Goal: Task Accomplishment & Management: Use online tool/utility

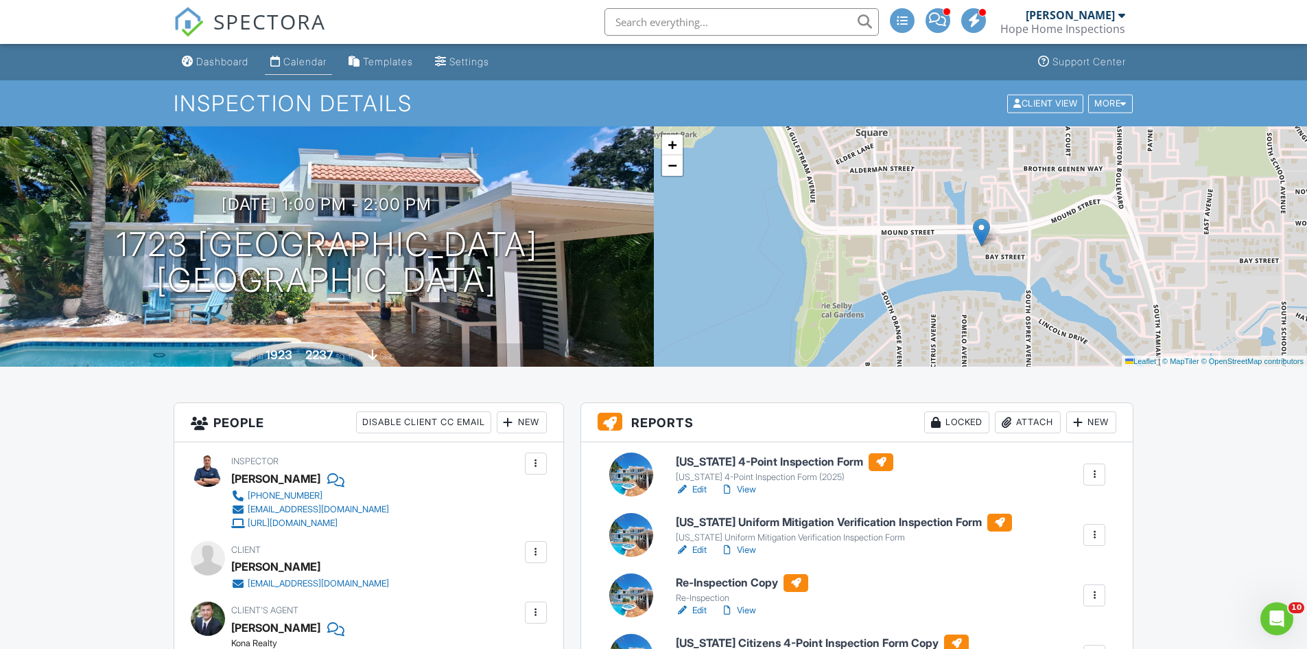
click at [304, 58] on div "Calendar" at bounding box center [304, 62] width 43 height 12
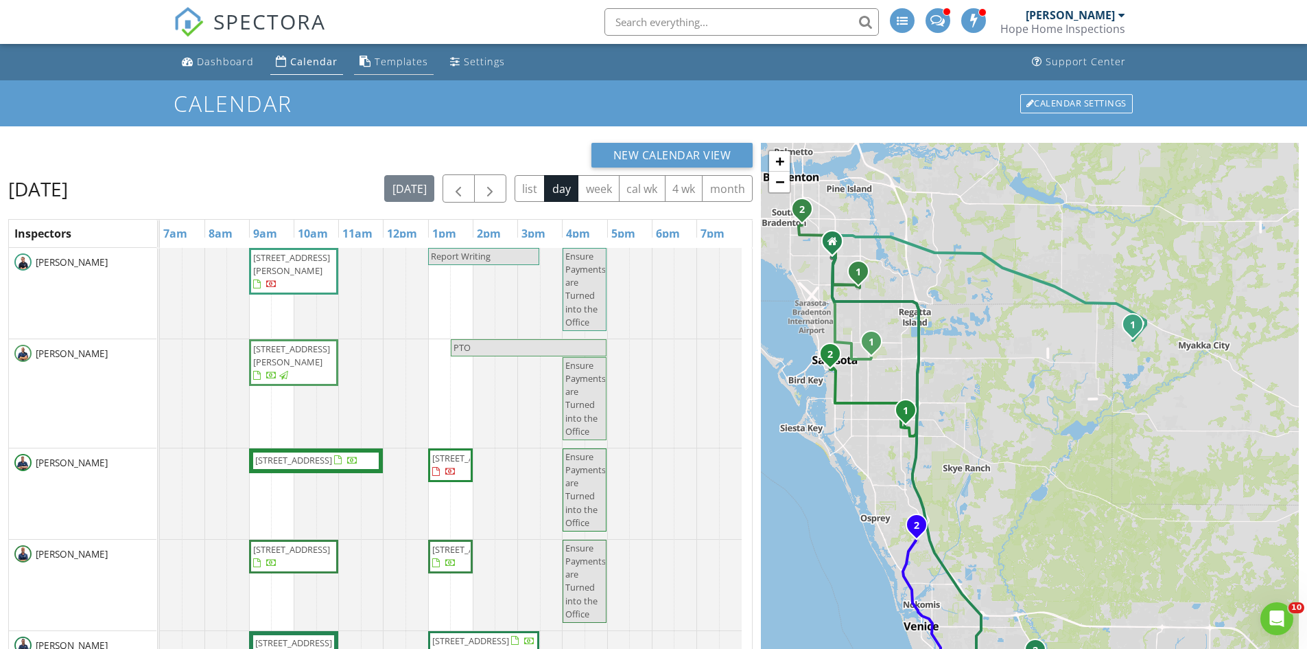
click at [417, 64] on div "Templates" at bounding box center [402, 61] width 54 height 13
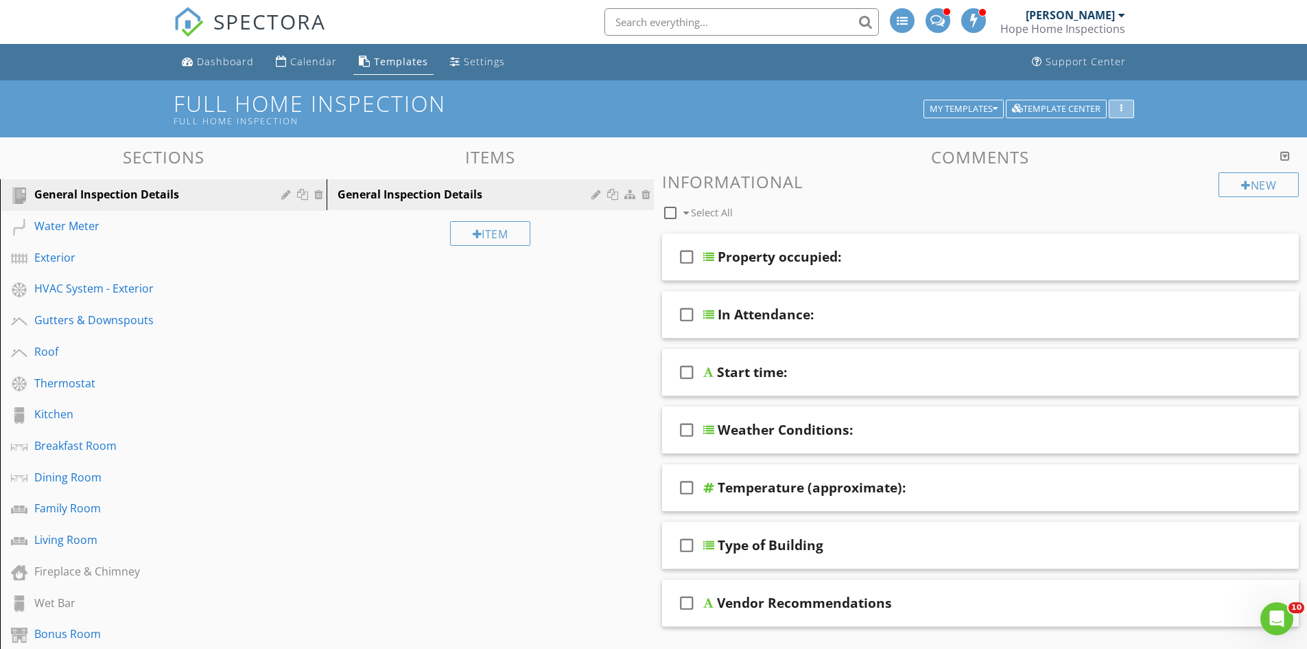
click at [1124, 107] on div "button" at bounding box center [1121, 109] width 13 height 10
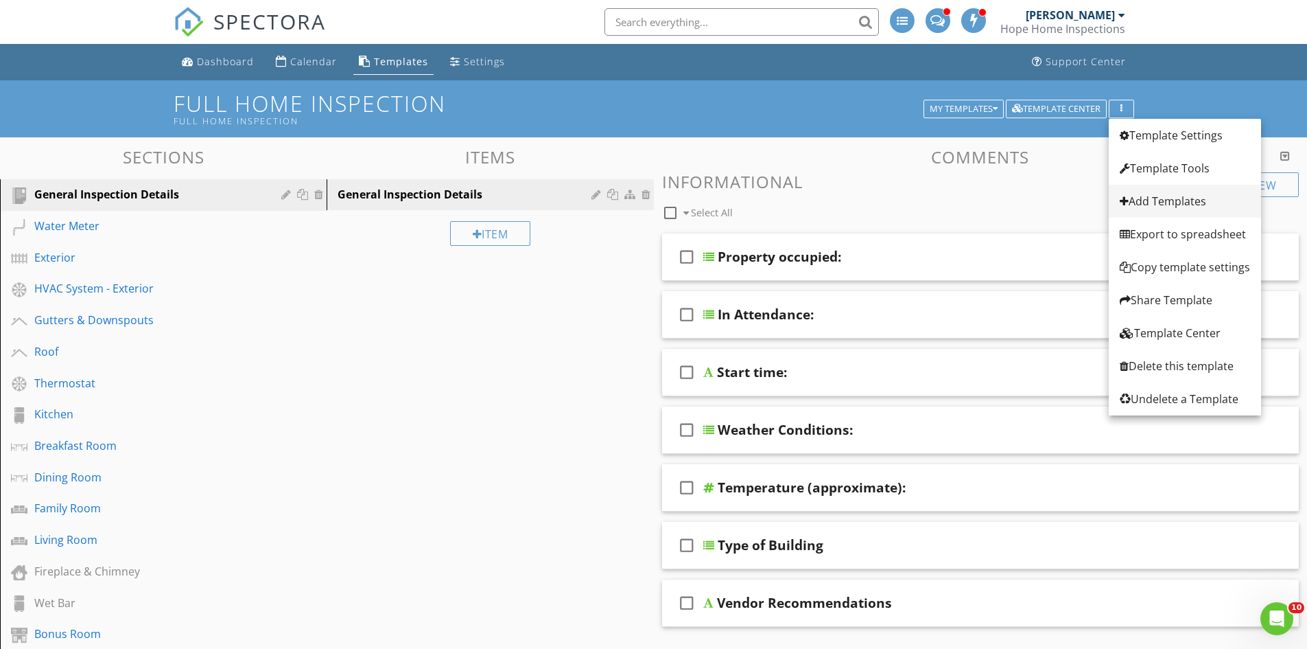
click at [1161, 202] on div "Add Templates" at bounding box center [1185, 201] width 130 height 16
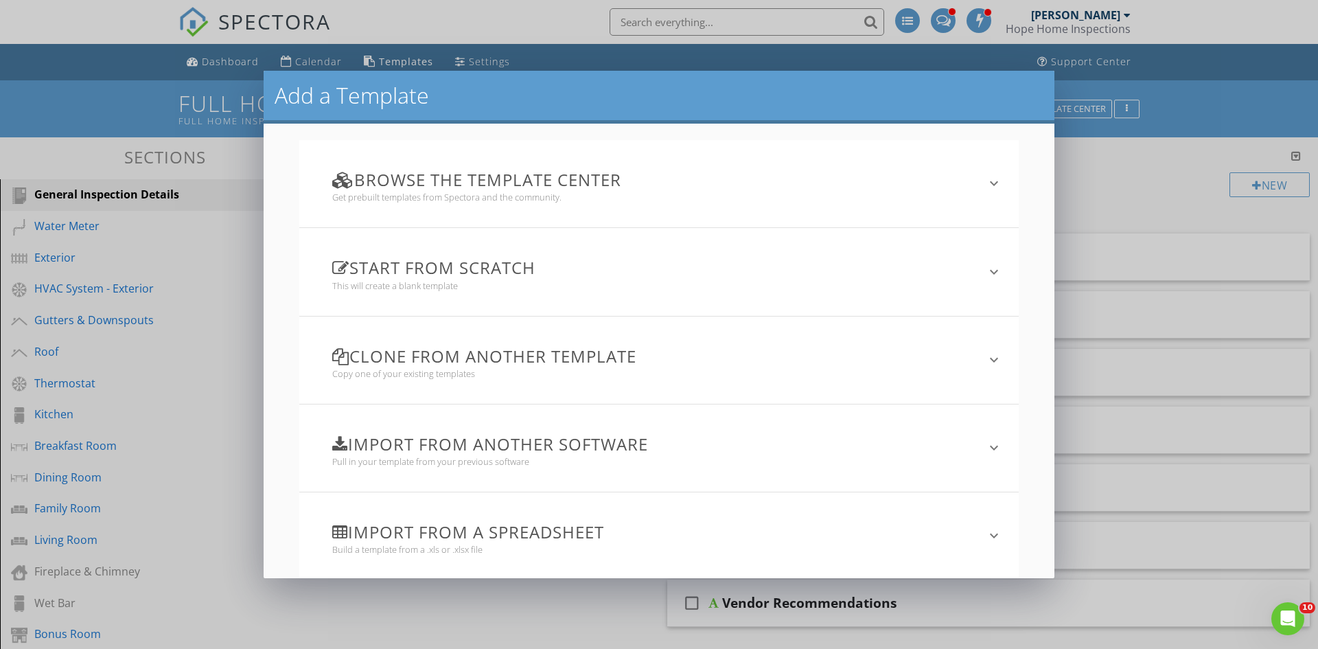
click at [587, 359] on h3 "Clone from another template" at bounding box center [651, 356] width 638 height 19
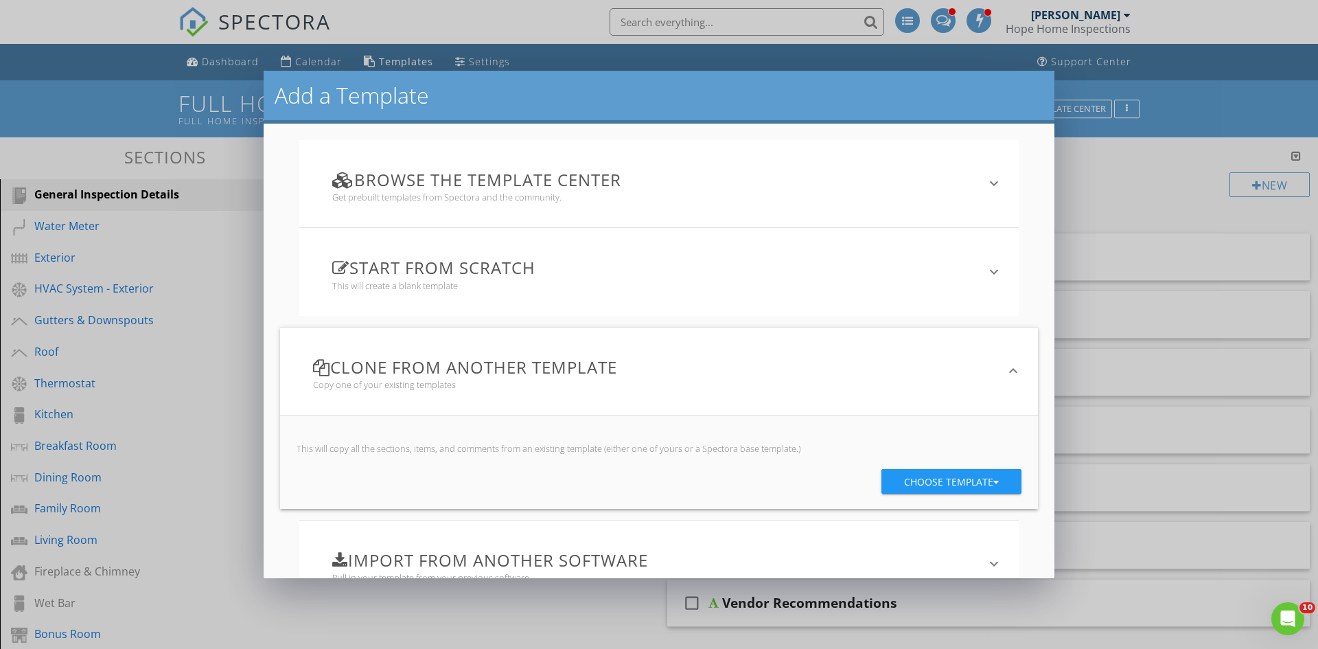
click at [921, 476] on div "Choose template" at bounding box center [951, 481] width 95 height 25
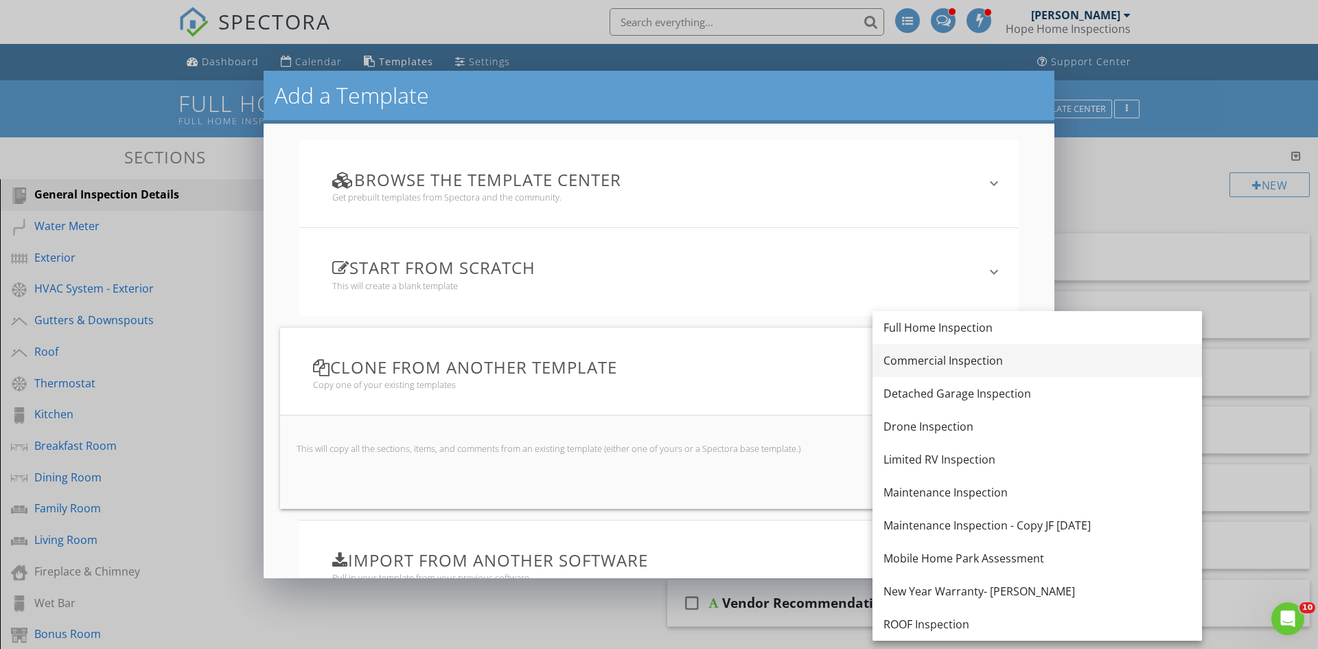
click at [968, 362] on div "Commercial Inspection" at bounding box center [1036, 360] width 307 height 16
